Goal: Obtain resource: Obtain resource

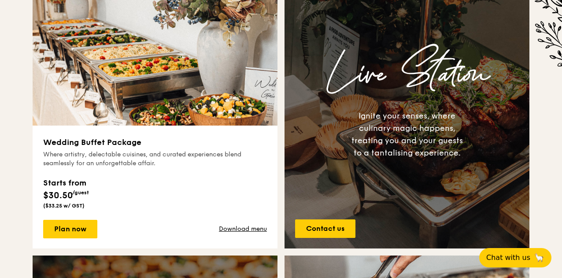
scroll to position [361, 0]
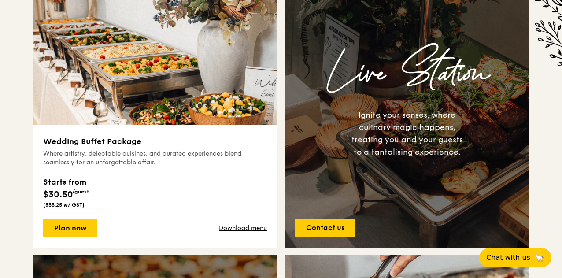
click at [363, 175] on div "Live Station Ignite your senses, where culinary magic happens, treating you and…" at bounding box center [407, 109] width 245 height 169
click at [254, 228] on link "Download menu" at bounding box center [243, 228] width 48 height 9
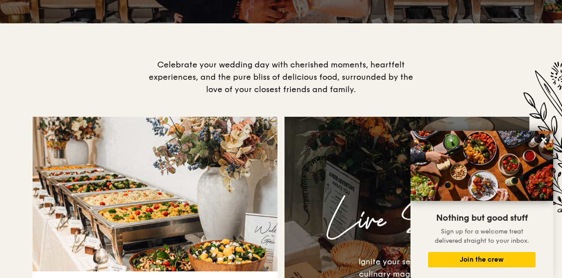
scroll to position [0, 0]
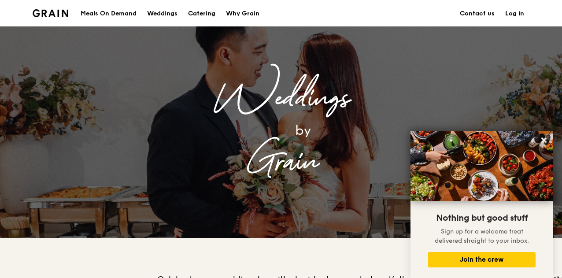
click at [190, 14] on div "Catering" at bounding box center [201, 13] width 27 height 26
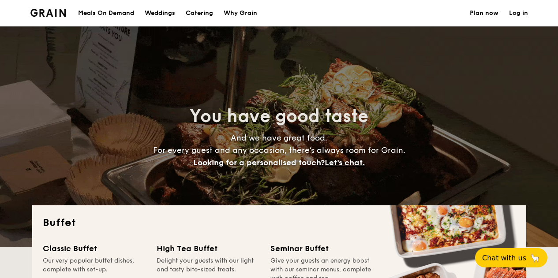
select select
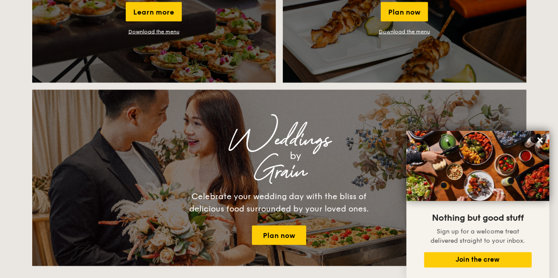
scroll to position [891, 0]
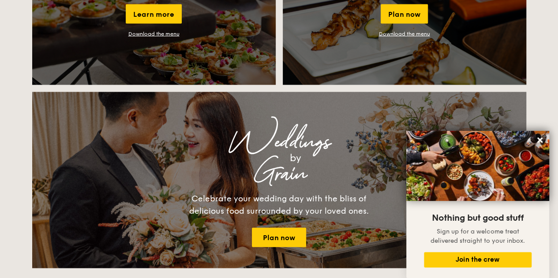
click at [384, 34] on link "Download the menu" at bounding box center [404, 34] width 51 height 6
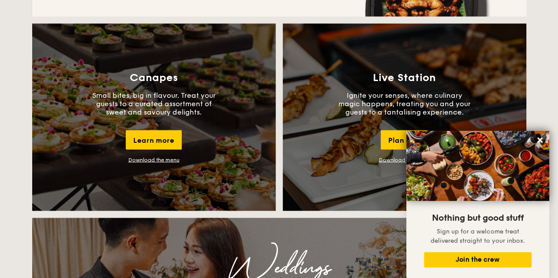
scroll to position [765, 0]
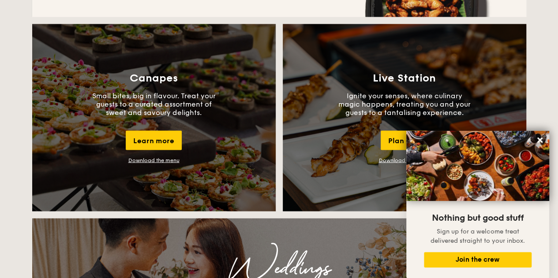
click at [152, 162] on link "Download the menu" at bounding box center [153, 160] width 51 height 6
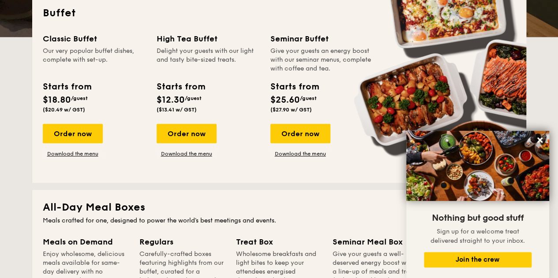
scroll to position [194, 0]
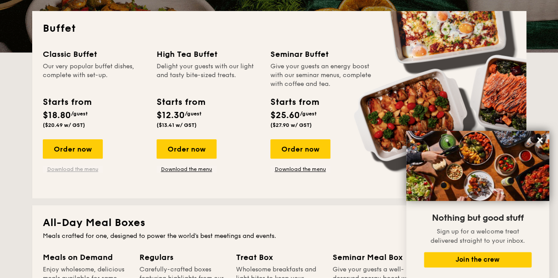
click at [95, 167] on link "Download the menu" at bounding box center [73, 169] width 60 height 7
click at [200, 170] on link "Download the menu" at bounding box center [186, 169] width 60 height 7
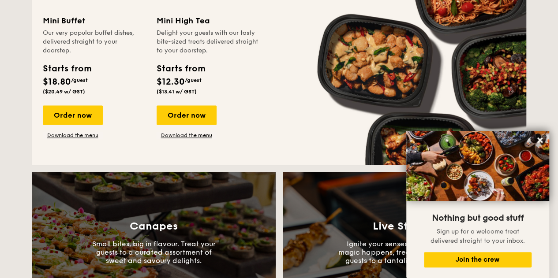
scroll to position [627, 0]
